Goal: Ask a question

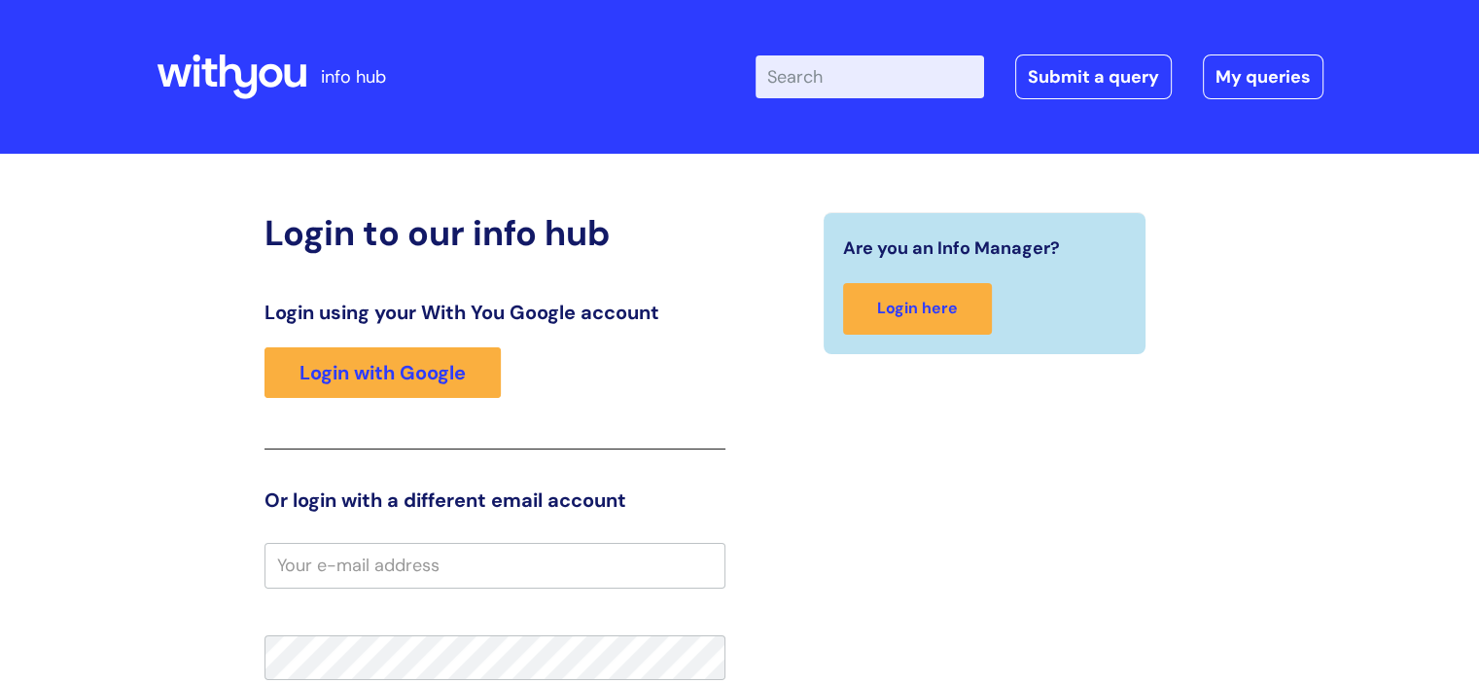
click at [843, 69] on input "Enter your search term here..." at bounding box center [870, 76] width 229 height 43
type input "police statements"
click button "Search" at bounding box center [0, 0] width 0 height 0
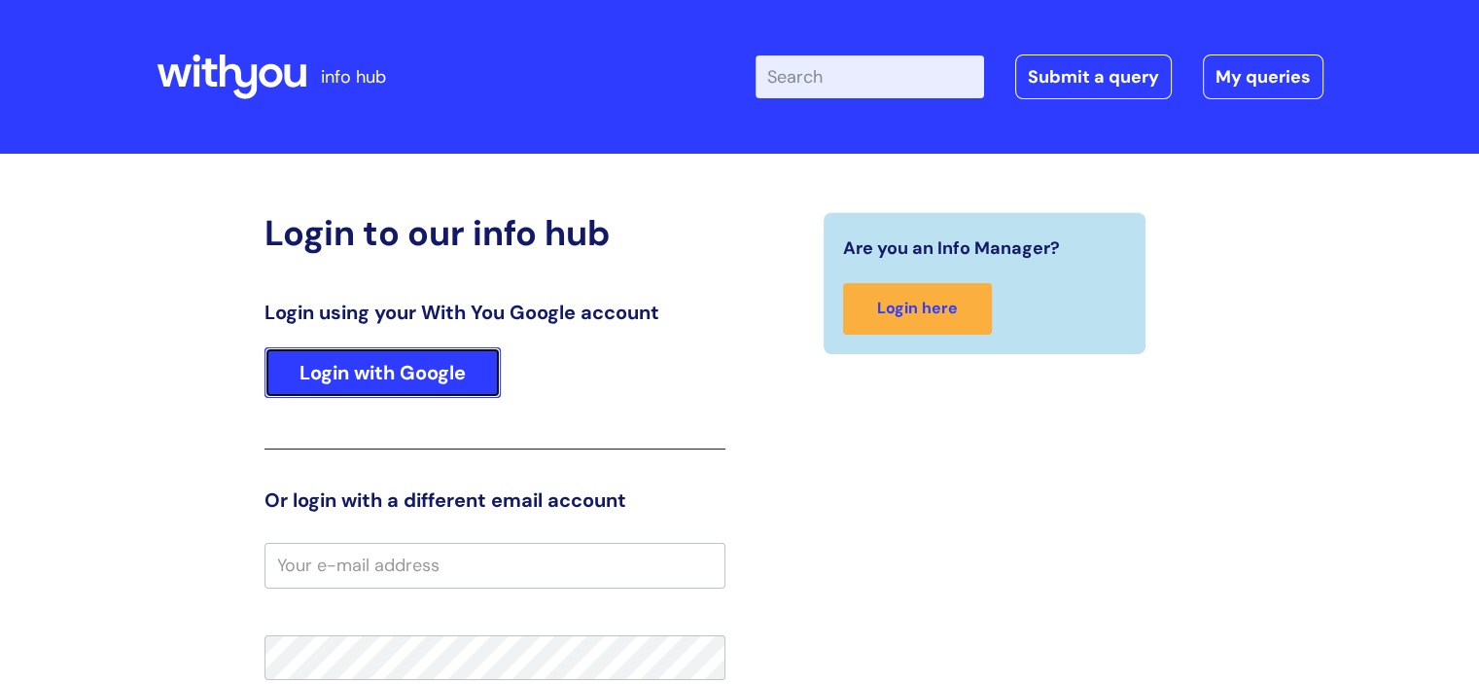
click at [385, 387] on link "Login with Google" at bounding box center [382, 372] width 236 height 51
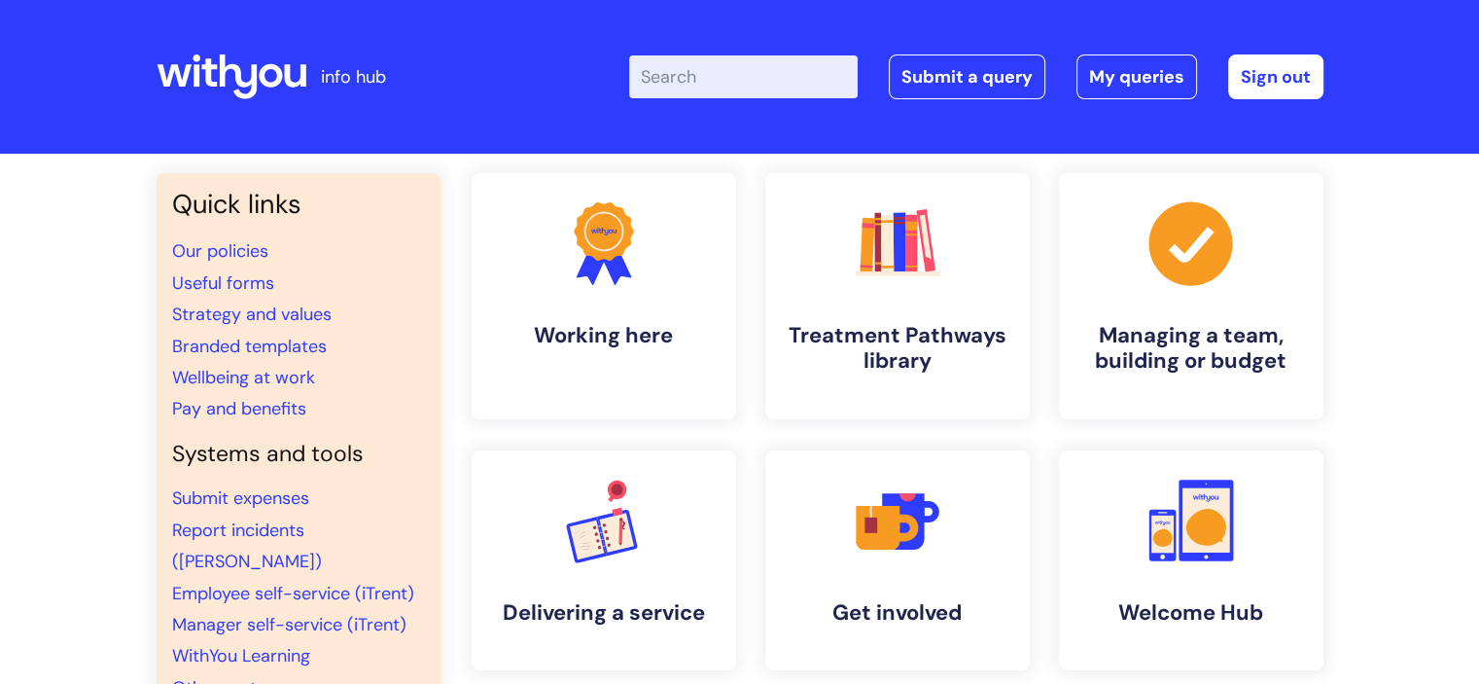
click at [691, 73] on input "Enter your search term here..." at bounding box center [743, 76] width 229 height 43
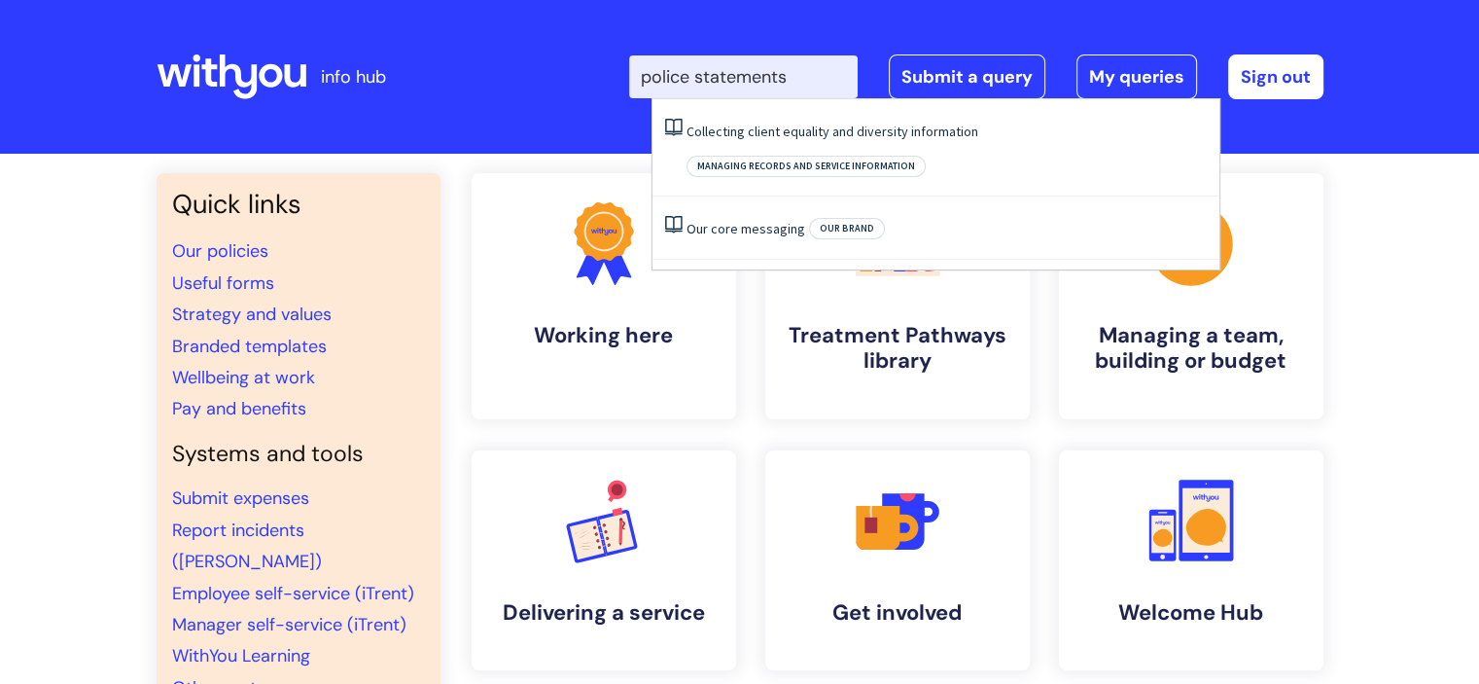
type input "police statements"
click button "Search" at bounding box center [0, 0] width 0 height 0
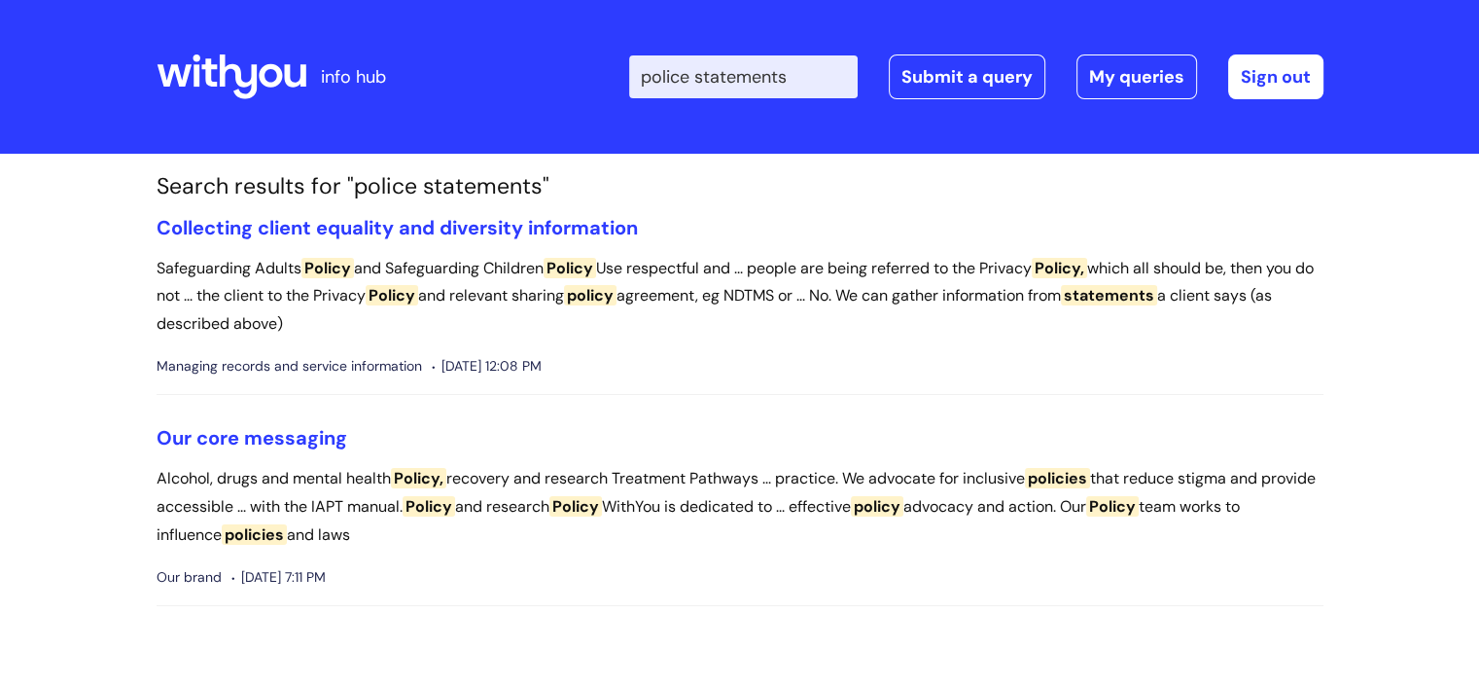
drag, startPoint x: 810, startPoint y: 85, endPoint x: 637, endPoint y: 75, distance: 173.4
click at [637, 77] on div "Enter your search term here... police statements Search Submit a query My queri…" at bounding box center [884, 76] width 877 height 115
